Goal: Task Accomplishment & Management: Use online tool/utility

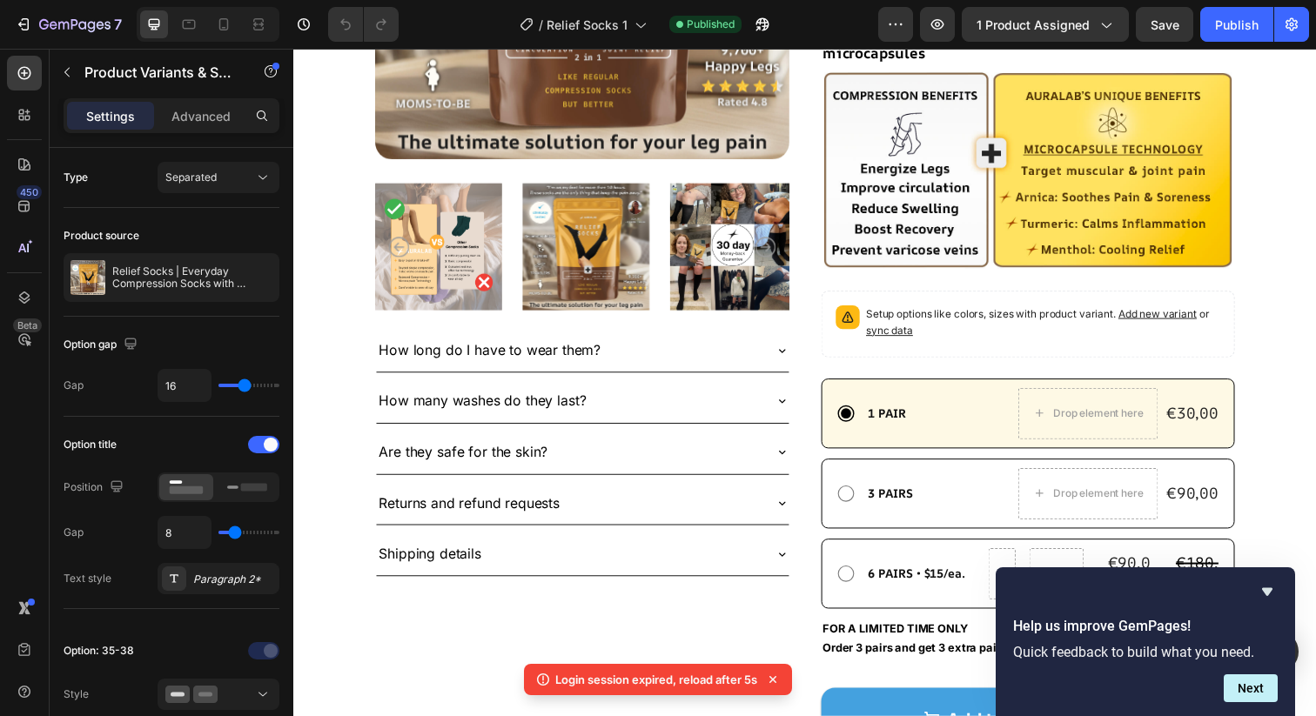
click at [914, 330] on span "sync data" at bounding box center [902, 336] width 48 height 13
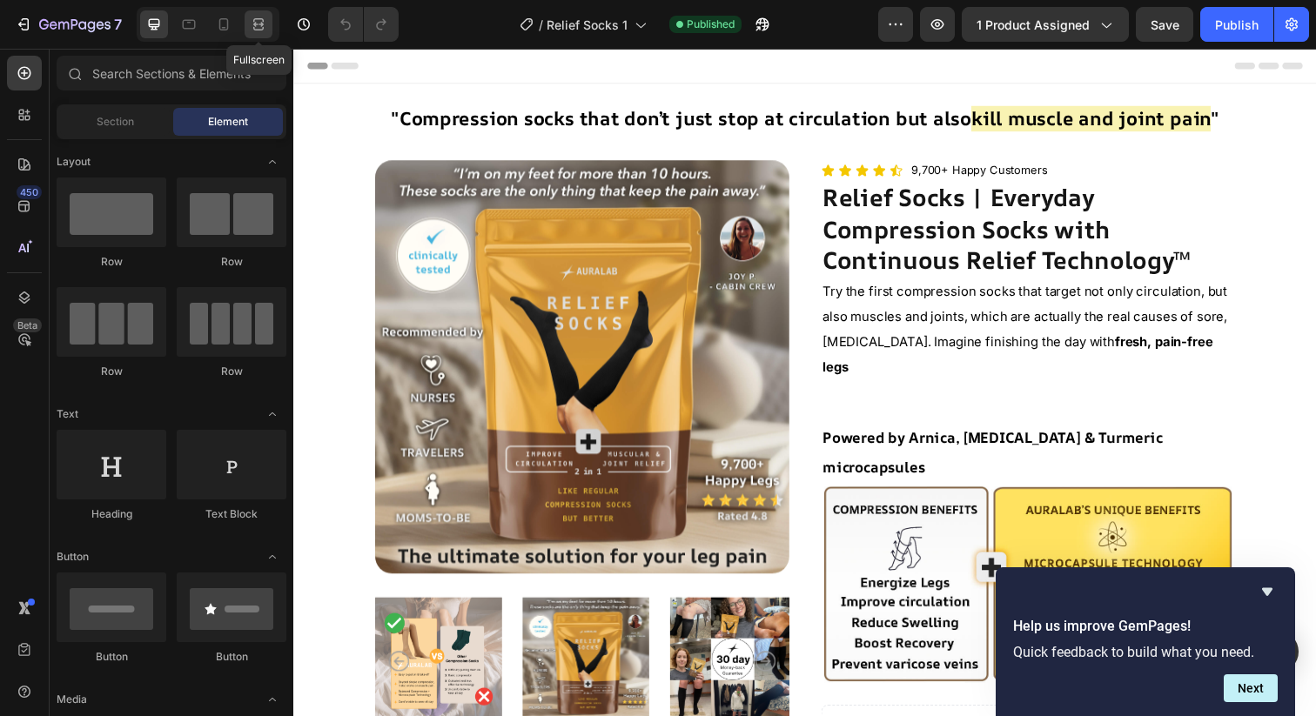
click at [262, 35] on div at bounding box center [259, 24] width 28 height 28
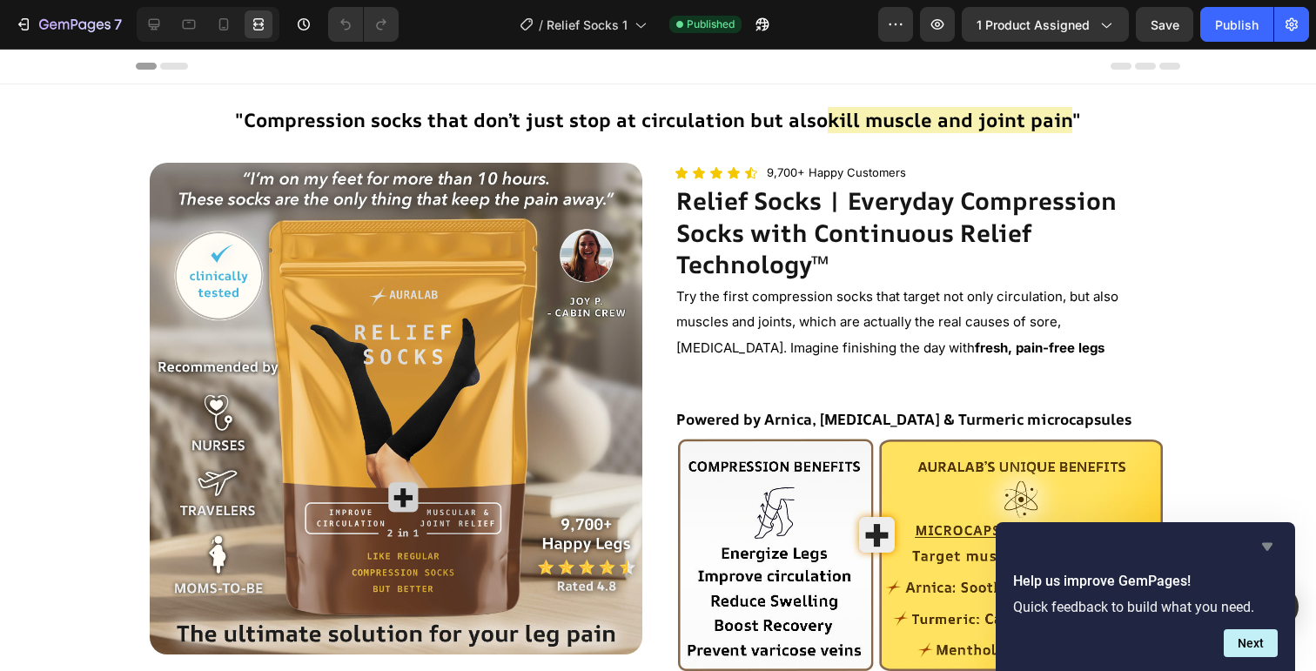
click at [1269, 546] on icon "Hide survey" at bounding box center [1267, 547] width 10 height 8
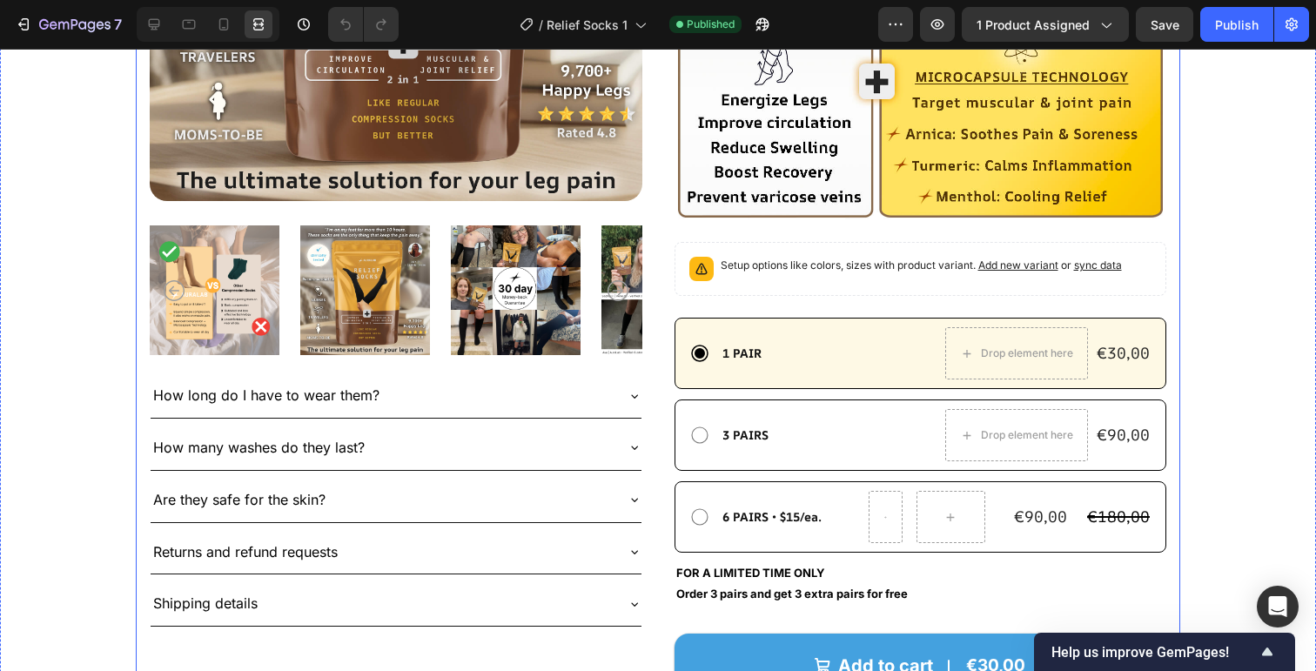
scroll to position [455, 0]
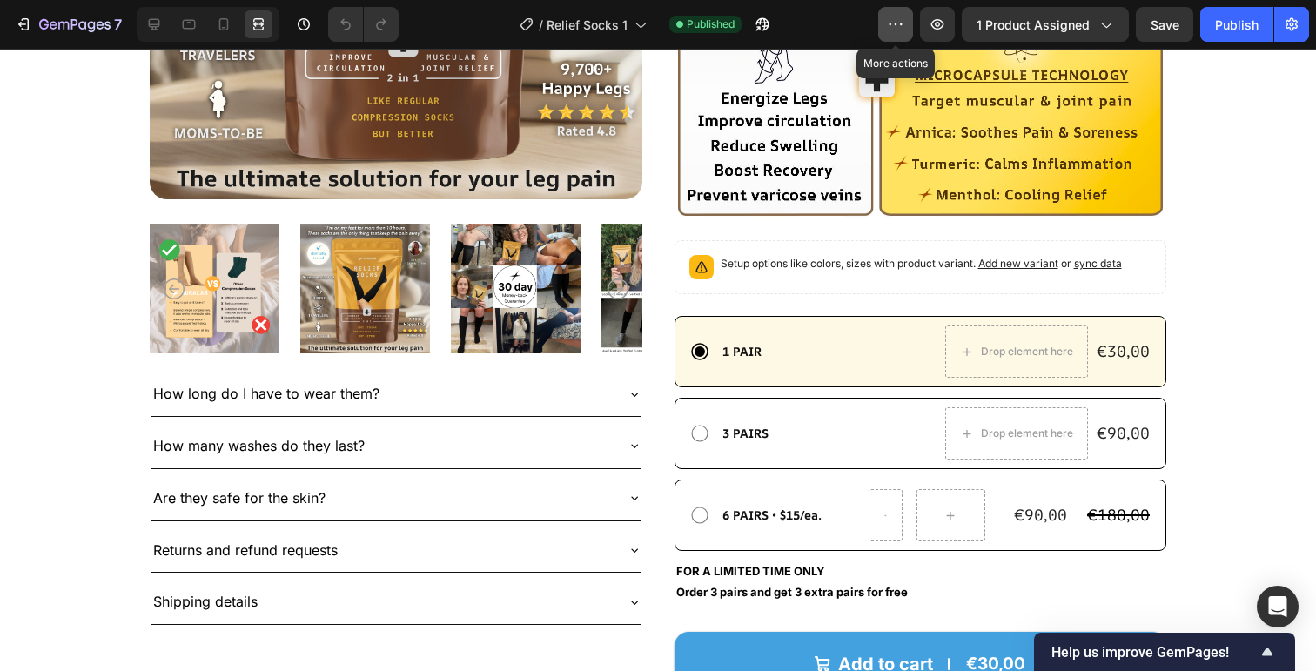
click at [894, 29] on icon "button" at bounding box center [895, 24] width 17 height 17
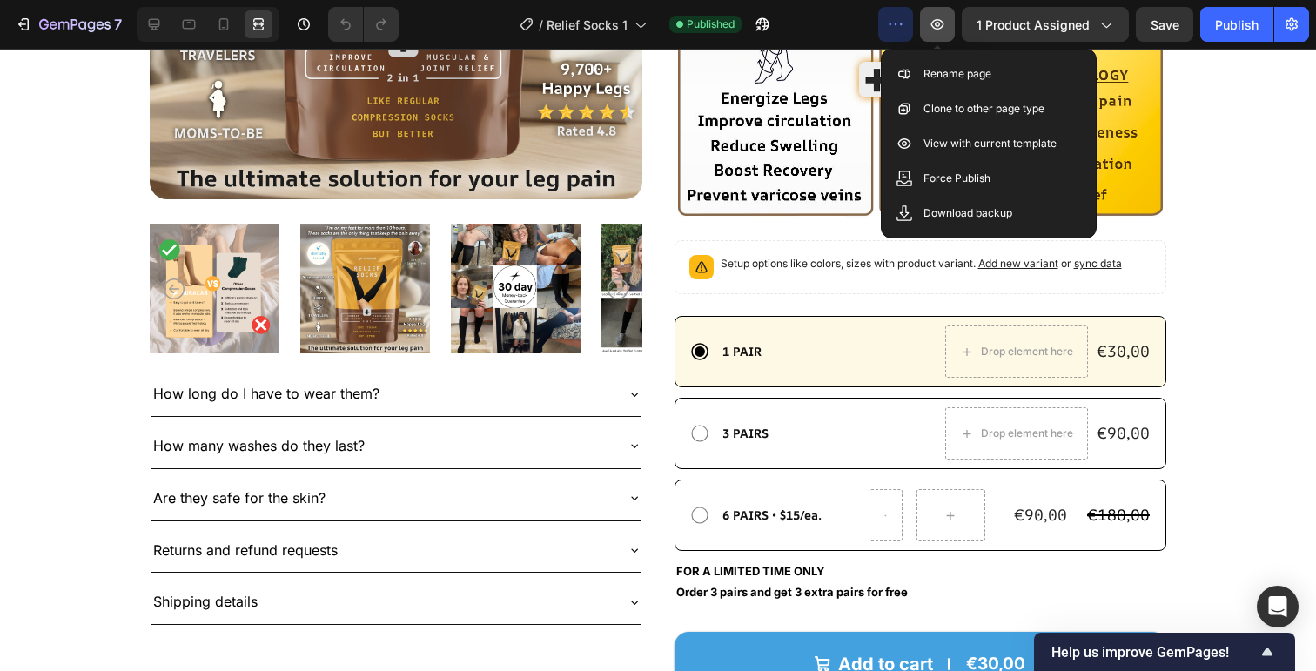
click at [934, 20] on icon "button" at bounding box center [937, 24] width 17 height 17
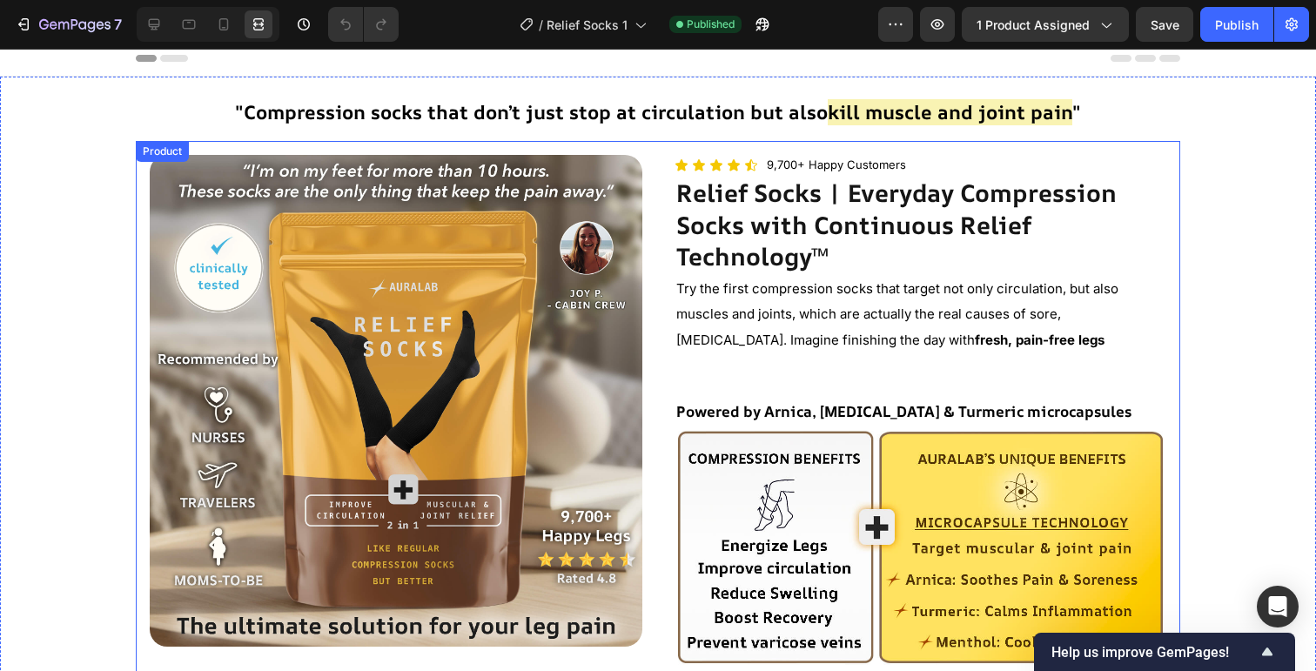
scroll to position [0, 0]
